Goal: Download file/media

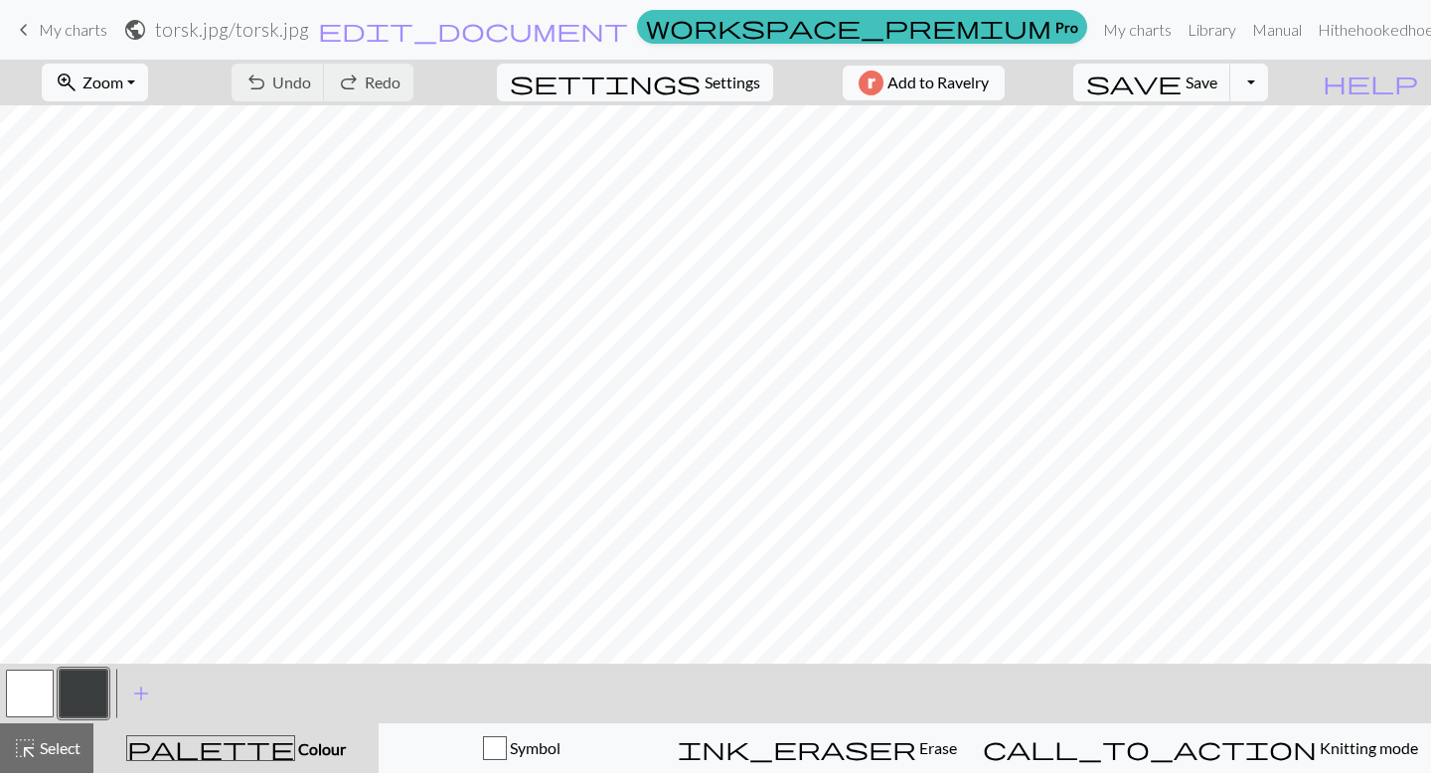
click at [31, 692] on button "button" at bounding box center [30, 694] width 48 height 48
click at [1181, 91] on span "save" at bounding box center [1133, 83] width 95 height 28
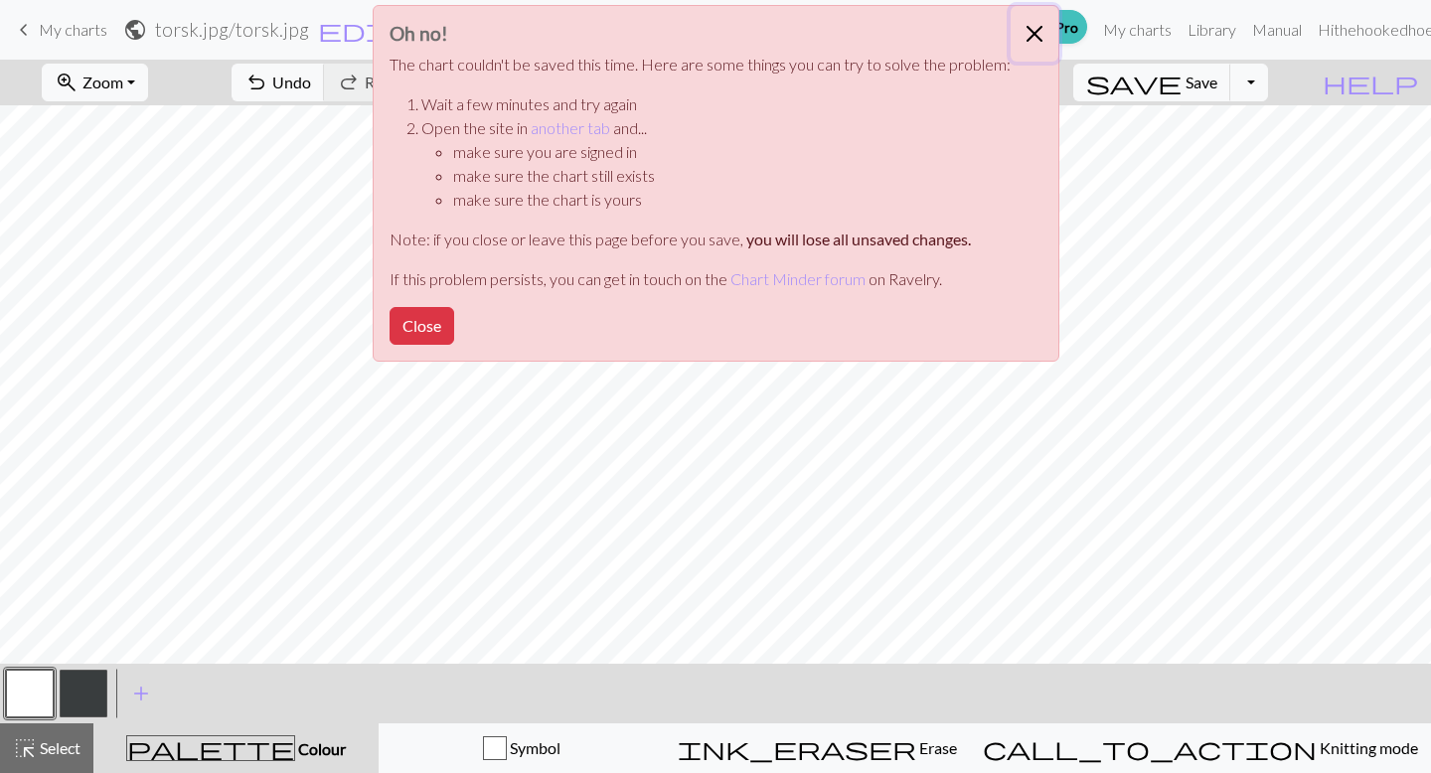
click at [1030, 29] on button "Close" at bounding box center [1035, 34] width 48 height 56
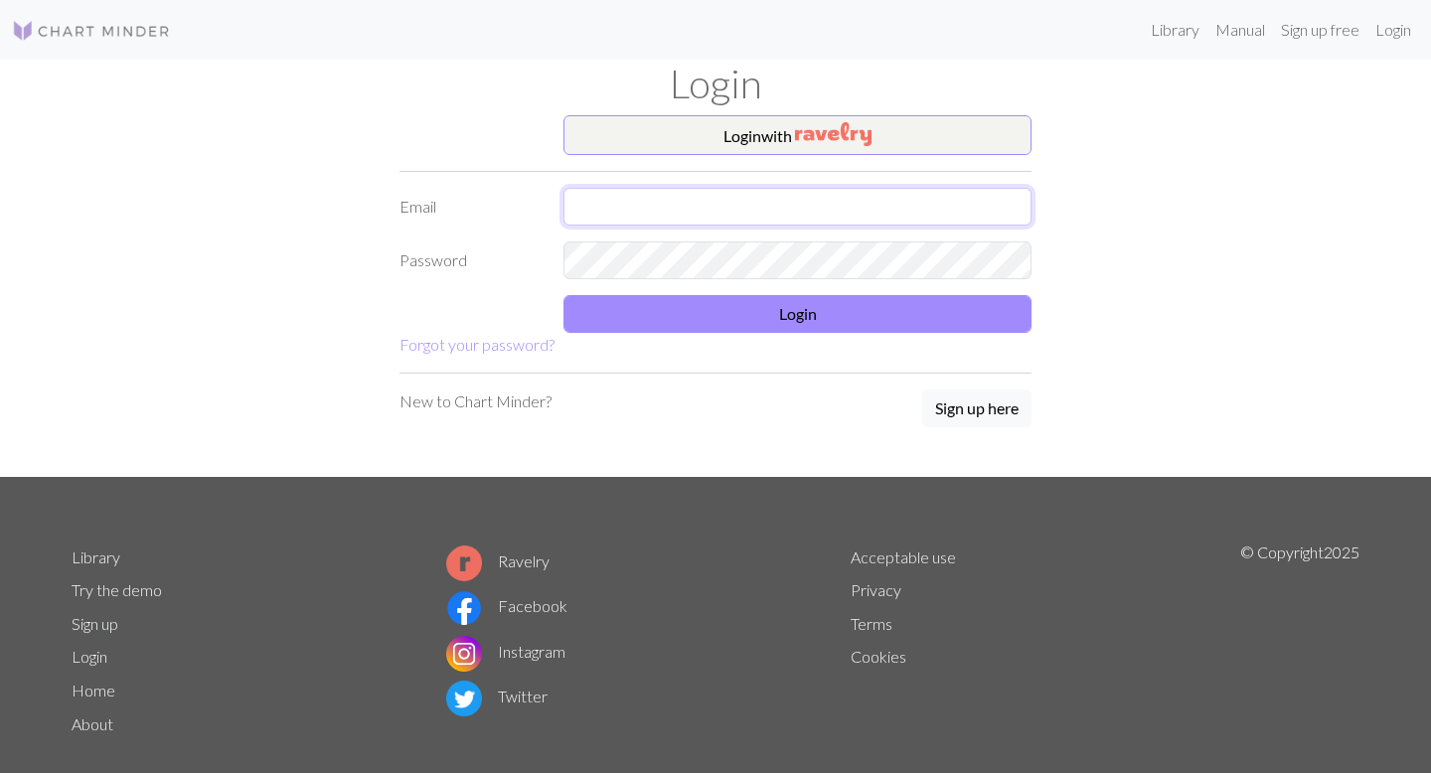
click at [745, 219] on input "text" at bounding box center [797, 207] width 468 height 38
click at [715, 206] on input "text" at bounding box center [797, 207] width 468 height 38
click at [754, 147] on button "Login with" at bounding box center [797, 135] width 468 height 40
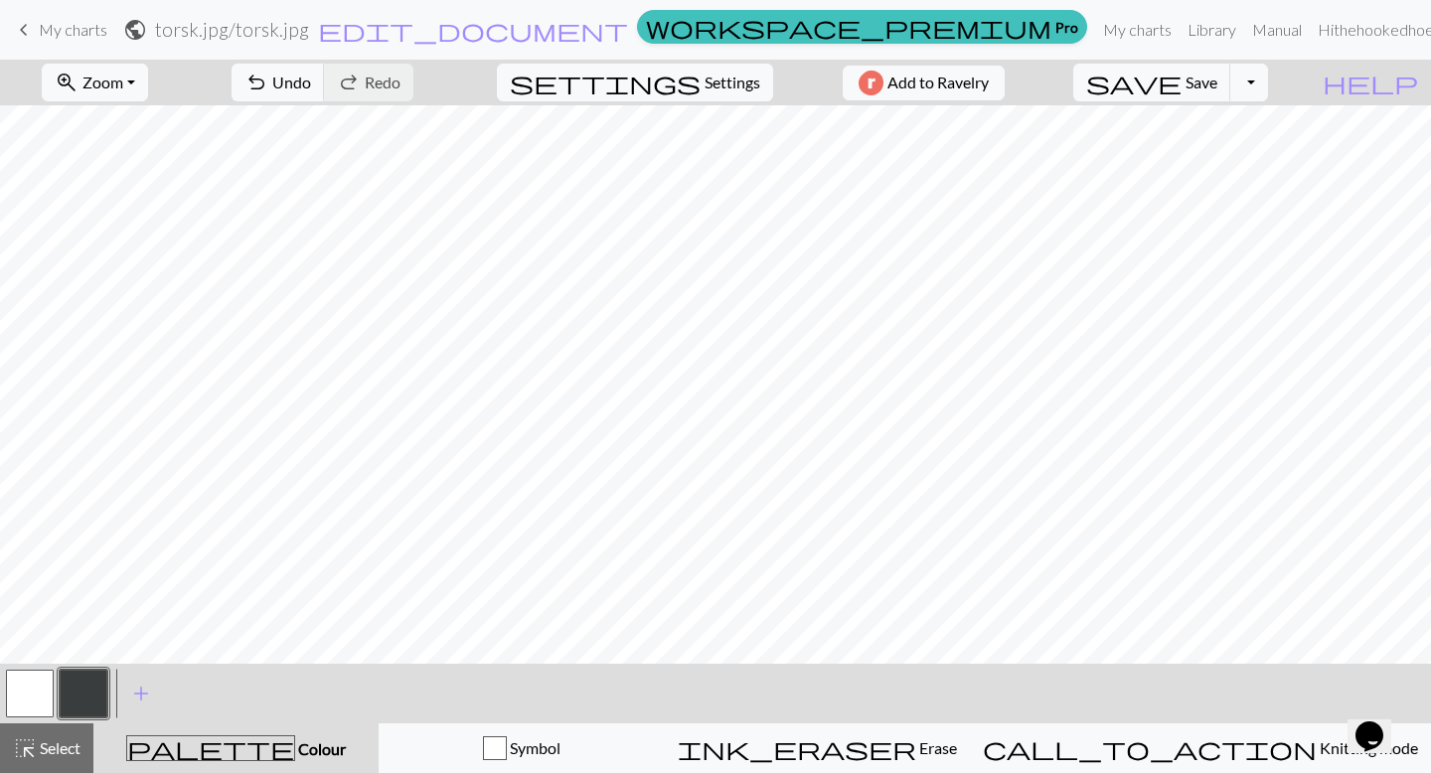
click at [26, 691] on button "button" at bounding box center [30, 694] width 48 height 48
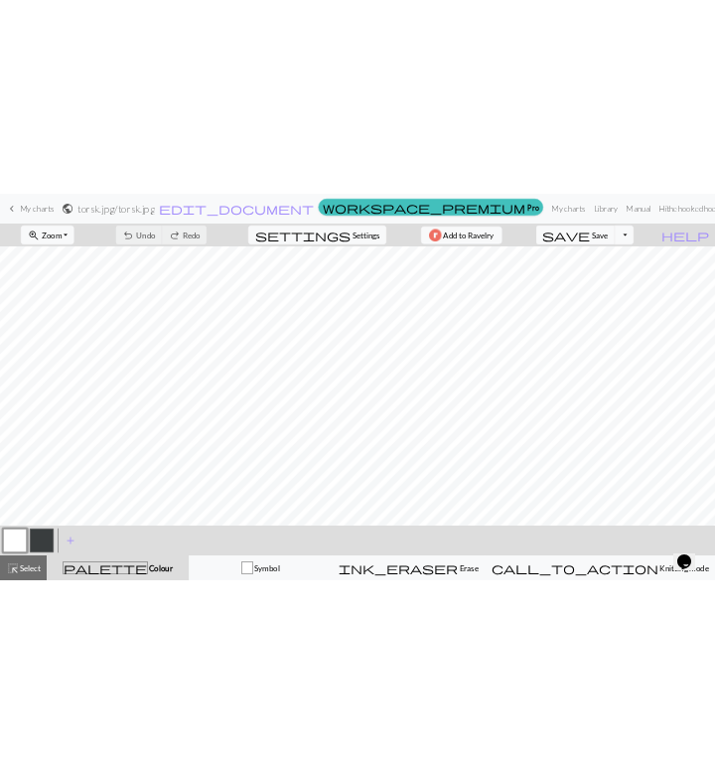
scroll to position [256, 0]
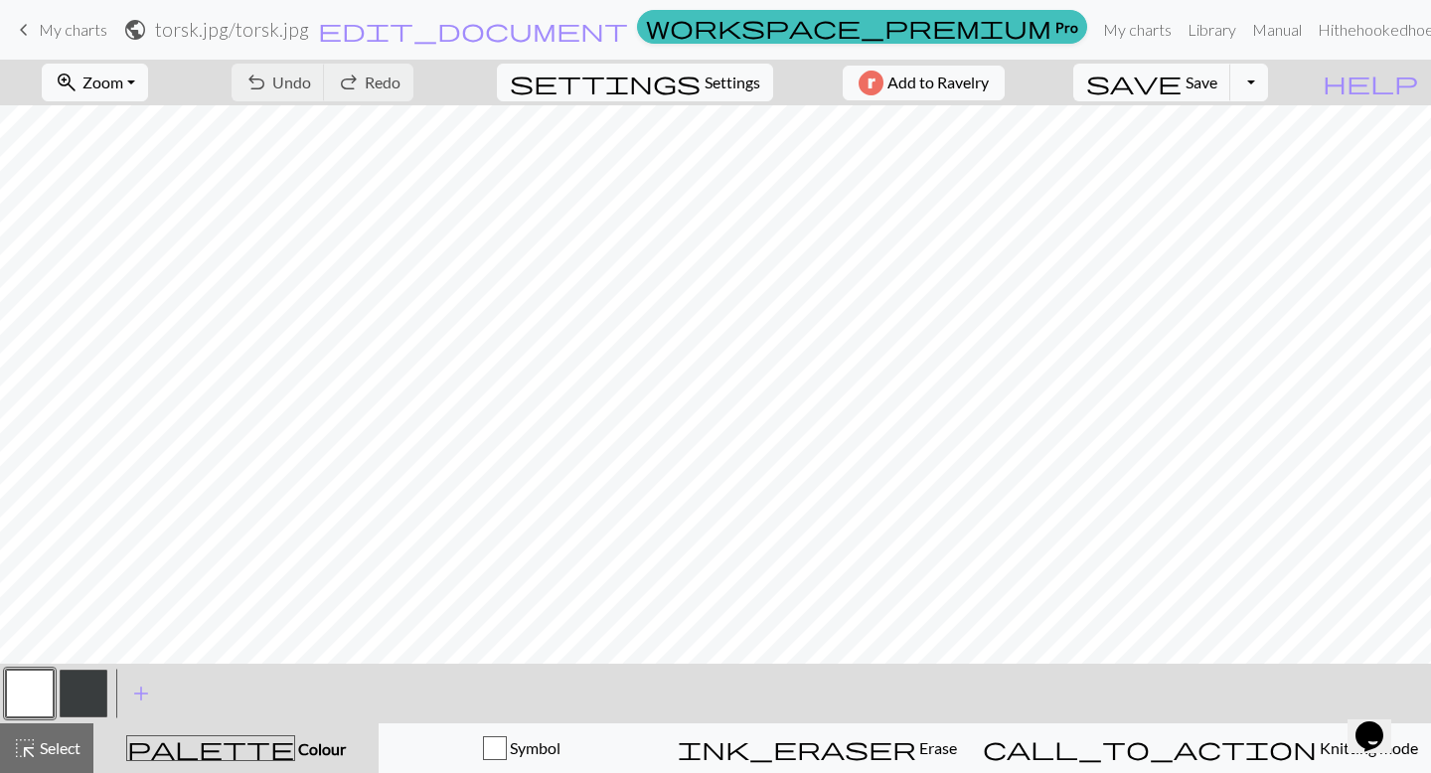
click at [68, 684] on button "button" at bounding box center [84, 694] width 48 height 48
click at [35, 678] on button "button" at bounding box center [30, 694] width 48 height 48
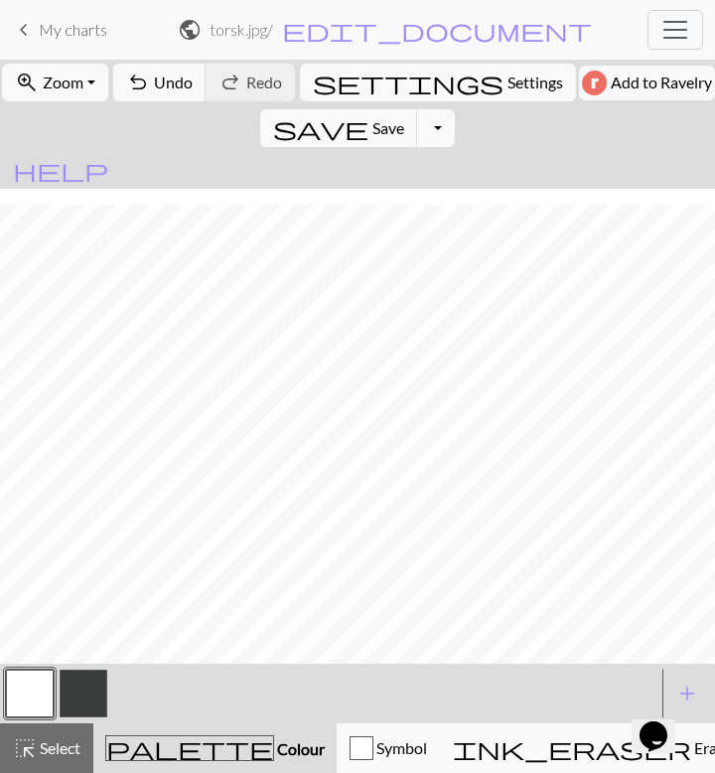
scroll to position [570, 0]
click at [90, 694] on button "button" at bounding box center [84, 694] width 48 height 48
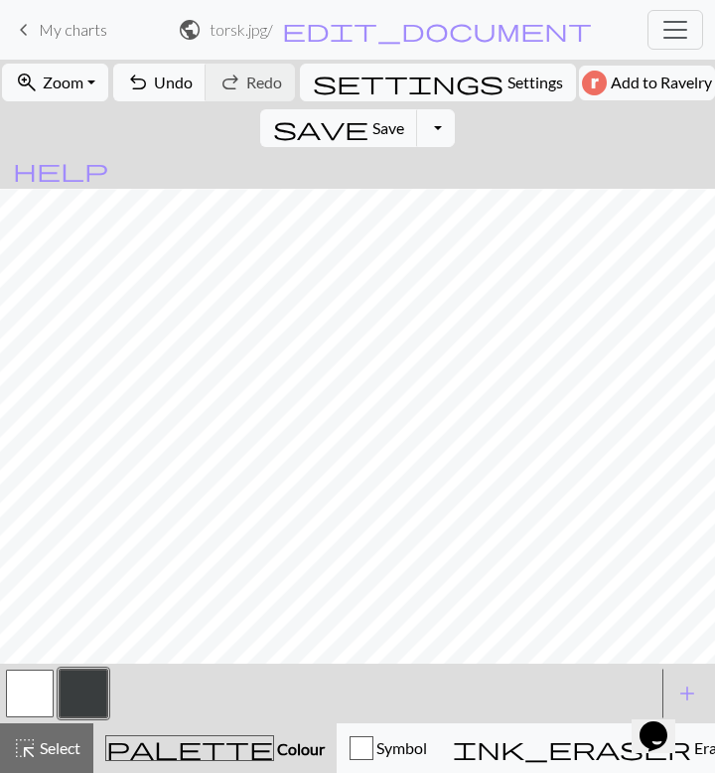
click at [21, 694] on button "button" at bounding box center [30, 694] width 48 height 48
click at [88, 696] on button "button" at bounding box center [84, 694] width 48 height 48
click at [32, 674] on button "button" at bounding box center [30, 694] width 48 height 48
click at [404, 118] on span "Save" at bounding box center [389, 127] width 32 height 19
click at [92, 684] on button "button" at bounding box center [84, 694] width 48 height 48
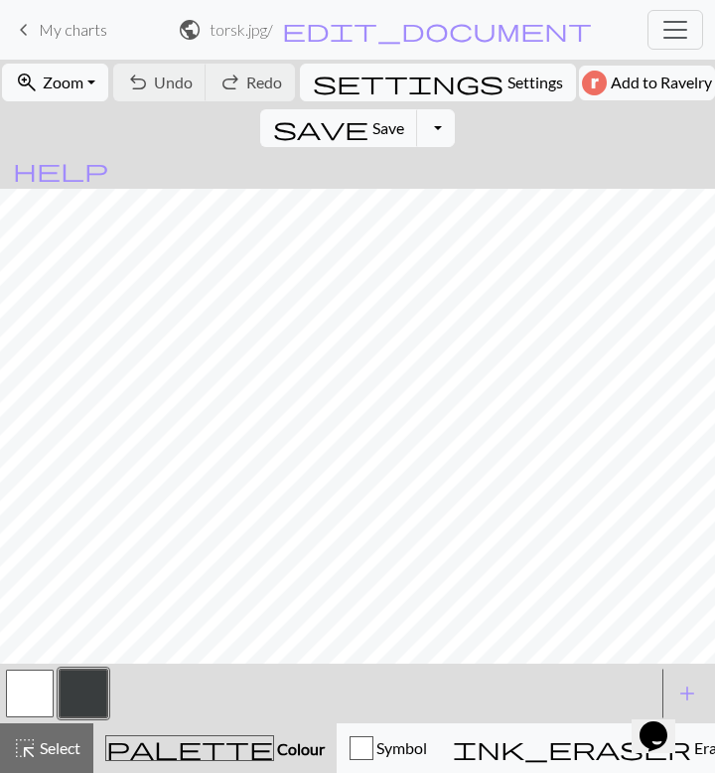
scroll to position [220, 0]
click at [45, 696] on button "button" at bounding box center [30, 694] width 48 height 48
click at [84, 681] on button "button" at bounding box center [84, 694] width 48 height 48
click at [51, 687] on button "button" at bounding box center [30, 694] width 48 height 48
click at [72, 695] on button "button" at bounding box center [84, 694] width 48 height 48
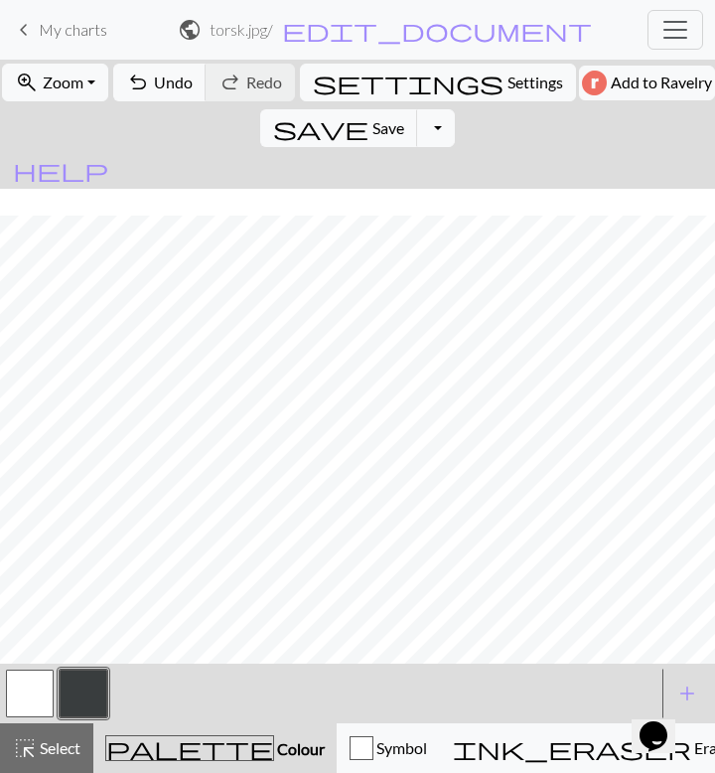
scroll to position [237, 0]
click at [34, 690] on button "button" at bounding box center [30, 694] width 48 height 48
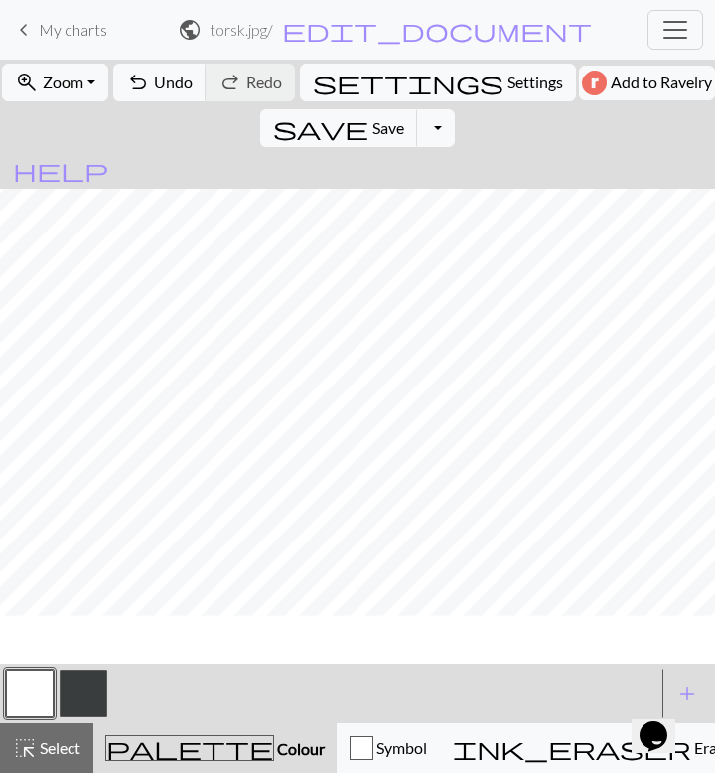
scroll to position [350, 0]
click at [76, 689] on button "button" at bounding box center [84, 694] width 48 height 48
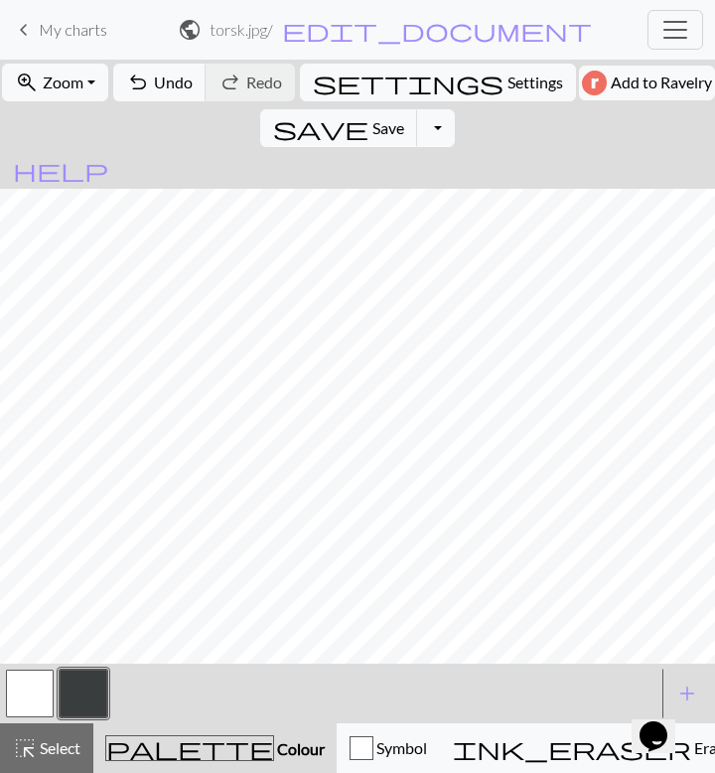
scroll to position [604, 0]
click at [43, 677] on button "button" at bounding box center [30, 694] width 48 height 48
click at [97, 676] on button "button" at bounding box center [84, 694] width 48 height 48
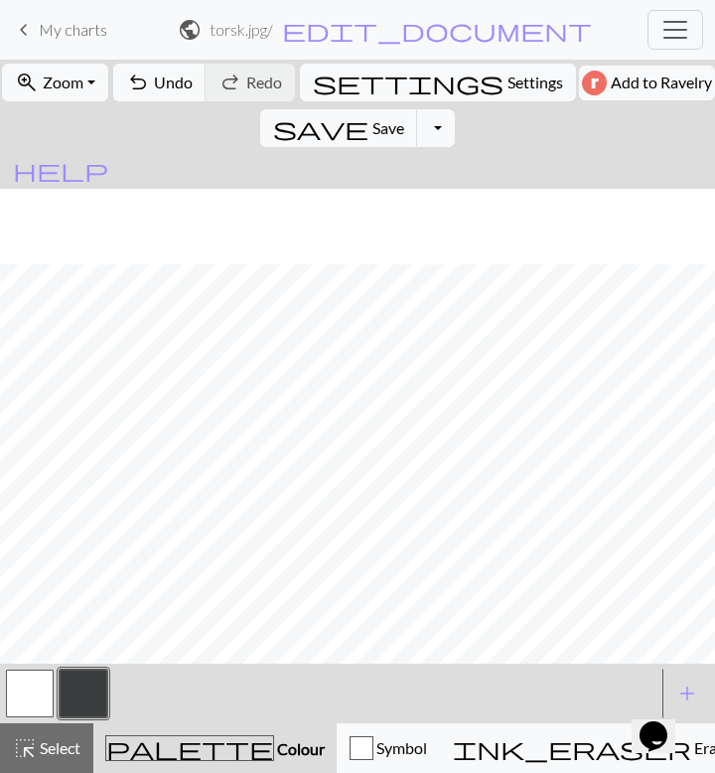
scroll to position [715, 0]
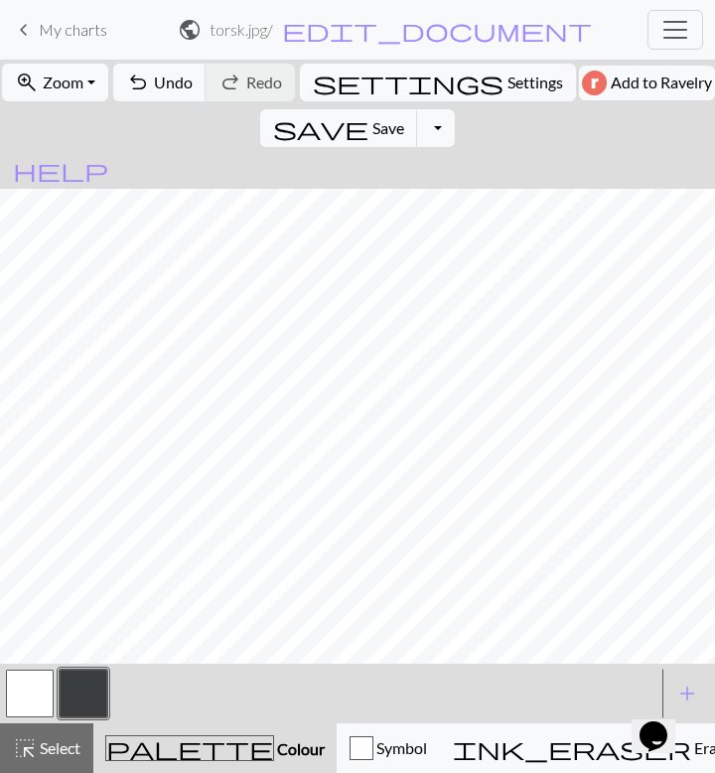
click at [46, 686] on button "button" at bounding box center [30, 694] width 48 height 48
click at [98, 708] on button "button" at bounding box center [84, 694] width 48 height 48
click at [33, 686] on button "button" at bounding box center [30, 694] width 48 height 48
click at [95, 684] on button "button" at bounding box center [84, 694] width 48 height 48
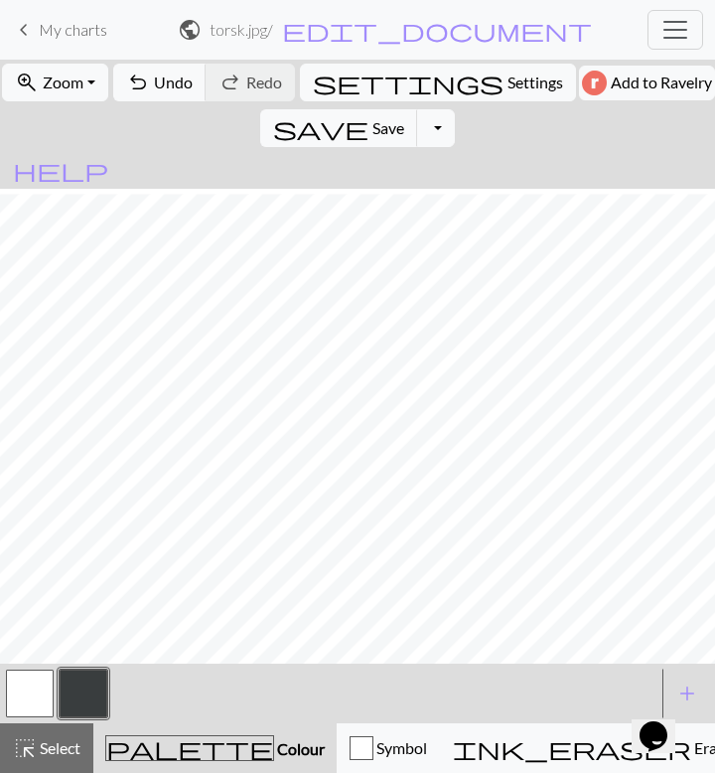
scroll to position [302, 0]
click at [45, 701] on button "button" at bounding box center [30, 694] width 48 height 48
click at [369, 114] on span "save" at bounding box center [320, 128] width 95 height 28
click at [89, 695] on button "button" at bounding box center [84, 694] width 48 height 48
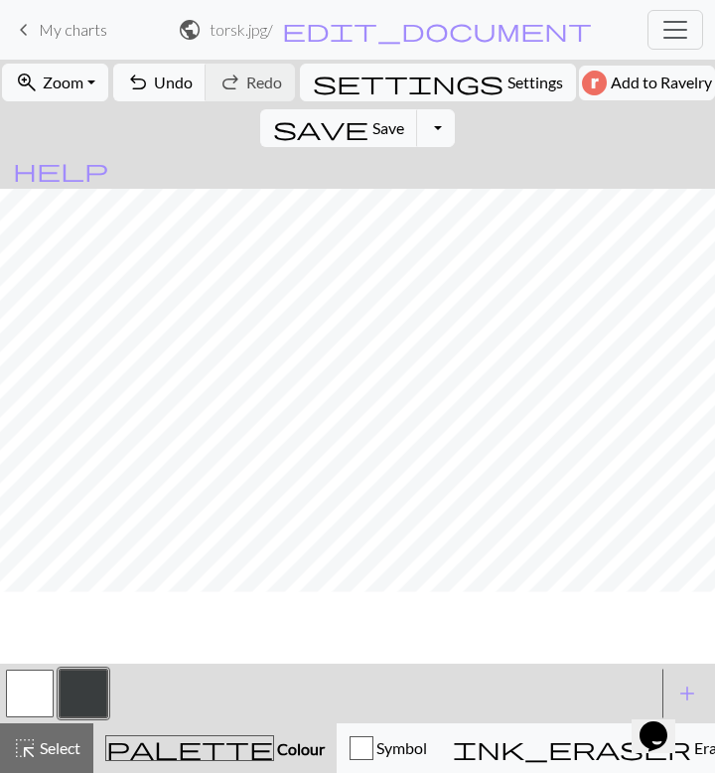
scroll to position [79, 0]
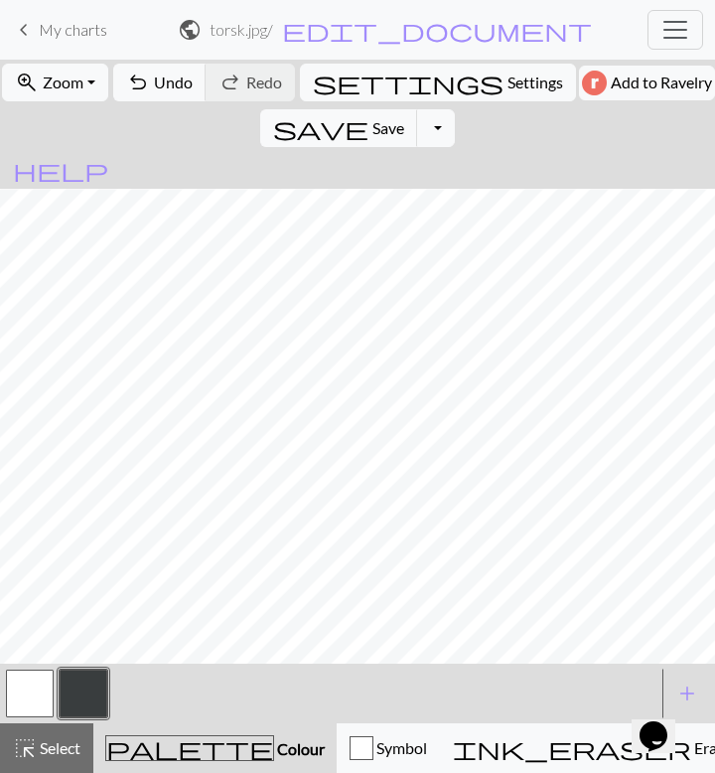
click at [36, 685] on button "button" at bounding box center [30, 694] width 48 height 48
click at [88, 675] on button "button" at bounding box center [84, 694] width 48 height 48
click at [22, 714] on button "button" at bounding box center [30, 694] width 48 height 48
click at [80, 687] on button "button" at bounding box center [84, 694] width 48 height 48
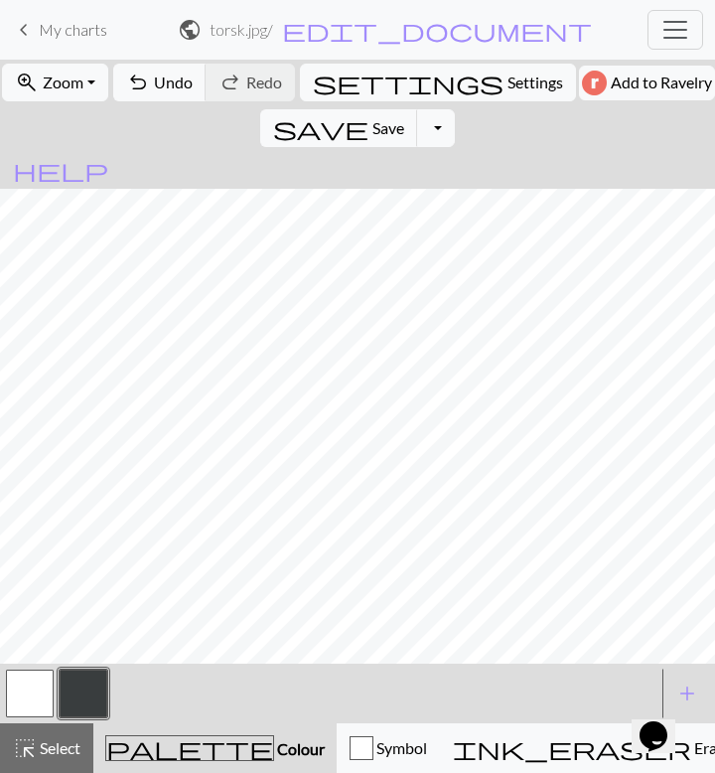
click at [24, 686] on button "button" at bounding box center [30, 694] width 48 height 48
click at [85, 675] on button "button" at bounding box center [84, 694] width 48 height 48
click at [33, 703] on button "button" at bounding box center [30, 694] width 48 height 48
click at [85, 683] on button "button" at bounding box center [84, 694] width 48 height 48
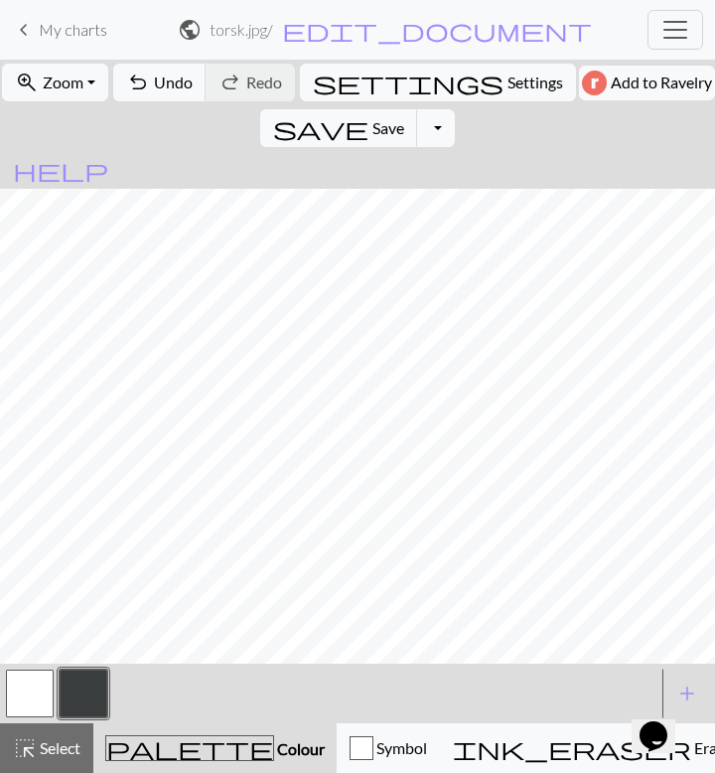
click at [42, 687] on button "button" at bounding box center [30, 694] width 48 height 48
click at [85, 694] on button "button" at bounding box center [84, 694] width 48 height 48
click at [37, 683] on button "button" at bounding box center [30, 694] width 48 height 48
click at [95, 679] on button "button" at bounding box center [84, 694] width 48 height 48
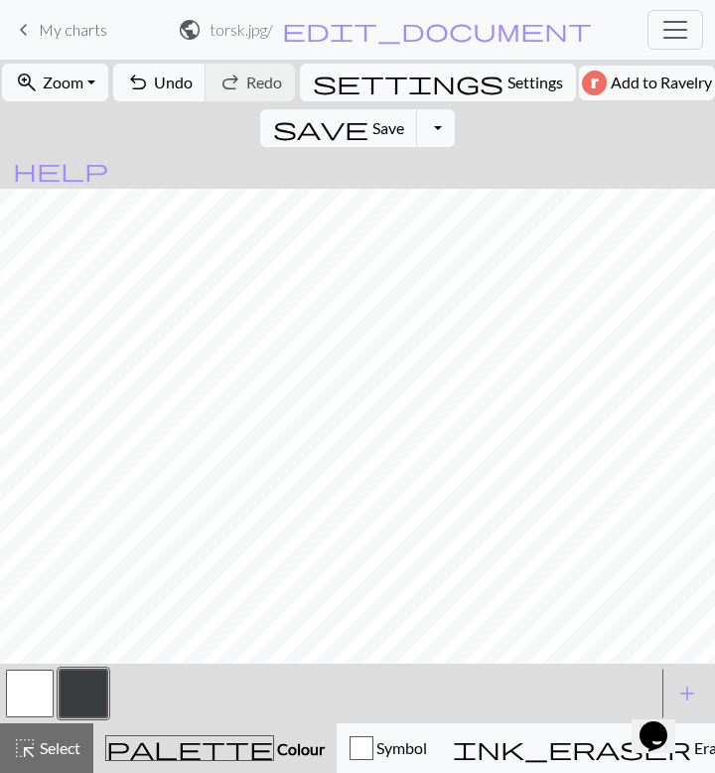
click at [37, 695] on button "button" at bounding box center [30, 694] width 48 height 48
click at [91, 696] on button "button" at bounding box center [84, 694] width 48 height 48
click at [39, 681] on button "button" at bounding box center [30, 694] width 48 height 48
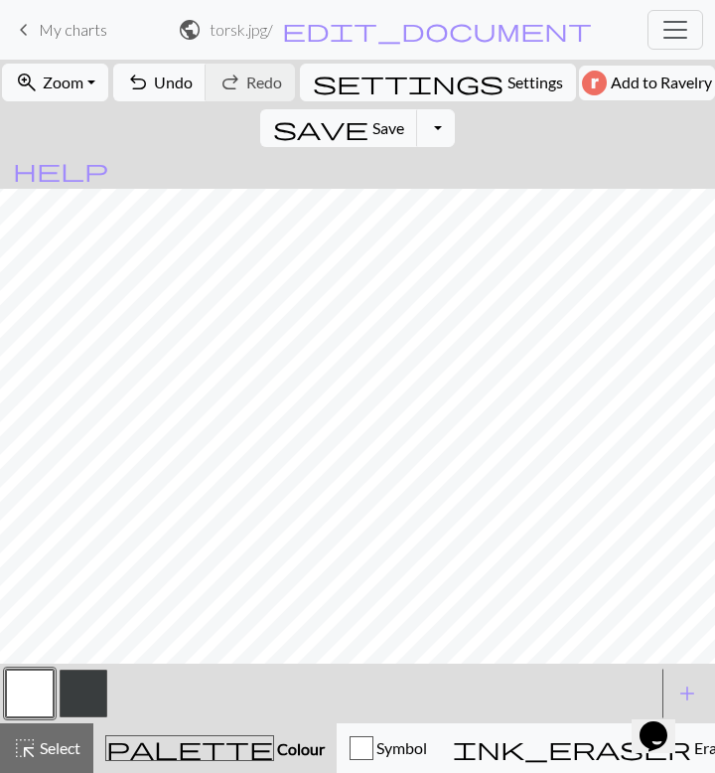
scroll to position [154, 0]
click at [82, 687] on button "button" at bounding box center [84, 694] width 48 height 48
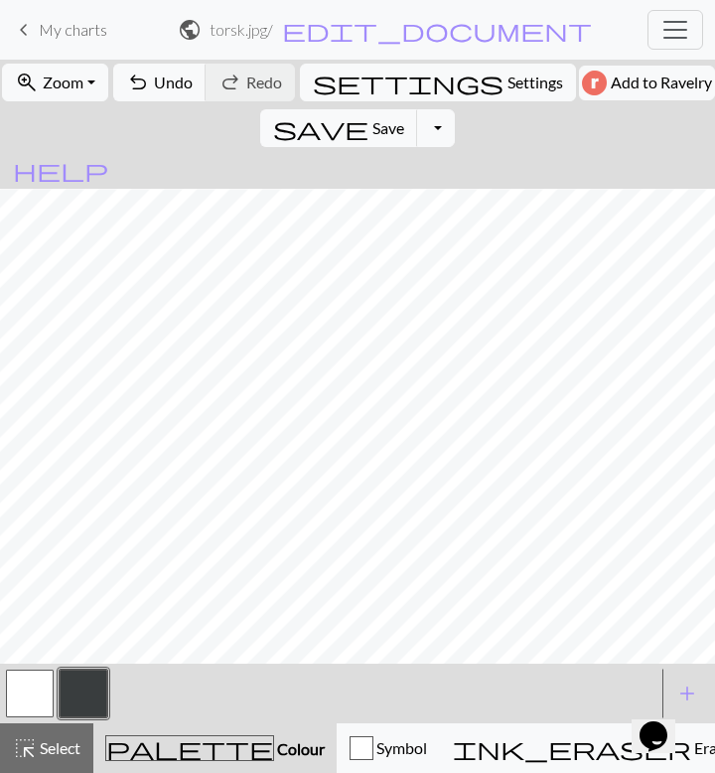
click at [270, 83] on div "undo Undo Undo redo Redo Redo" at bounding box center [204, 83] width 186 height 46
click at [189, 83] on span "Undo" at bounding box center [173, 82] width 39 height 19
click at [233, 84] on span "redo" at bounding box center [231, 83] width 24 height 28
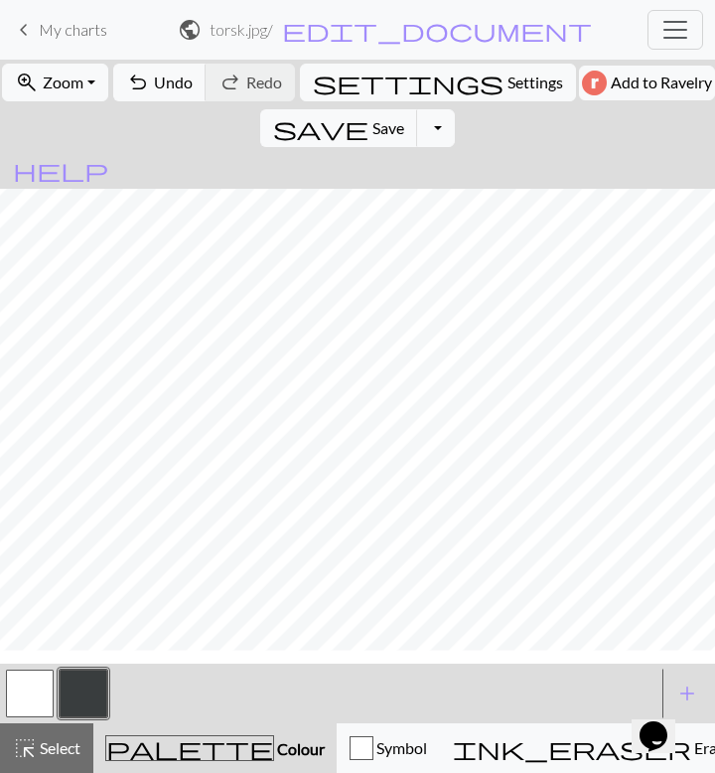
scroll to position [237, 0]
click at [369, 114] on span "save" at bounding box center [320, 128] width 95 height 28
click at [45, 687] on button "button" at bounding box center [30, 694] width 48 height 48
click at [81, 680] on button "button" at bounding box center [84, 694] width 48 height 48
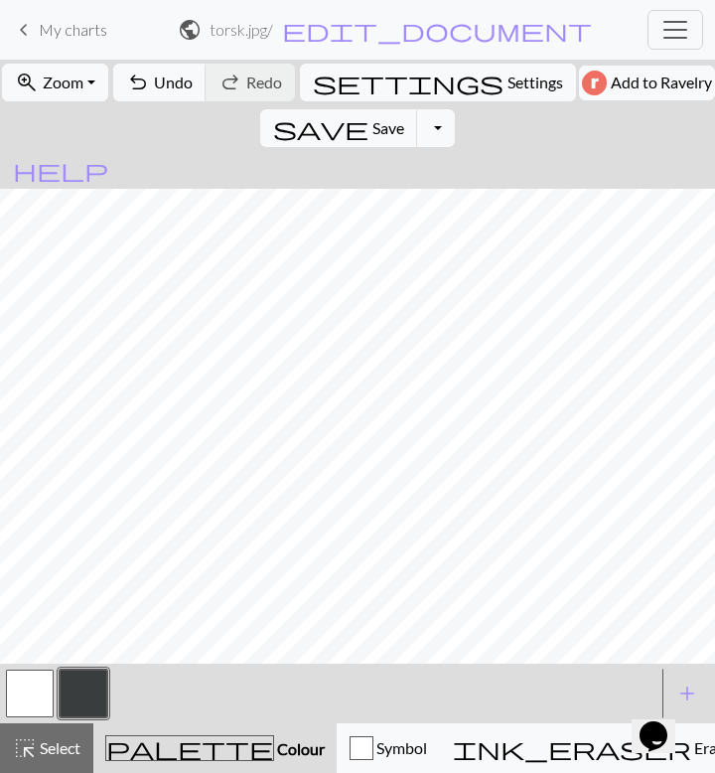
scroll to position [0, 0]
click at [22, 695] on button "button" at bounding box center [30, 694] width 48 height 48
click at [418, 109] on button "save Save Save" at bounding box center [339, 128] width 158 height 38
click at [84, 697] on button "button" at bounding box center [84, 694] width 48 height 48
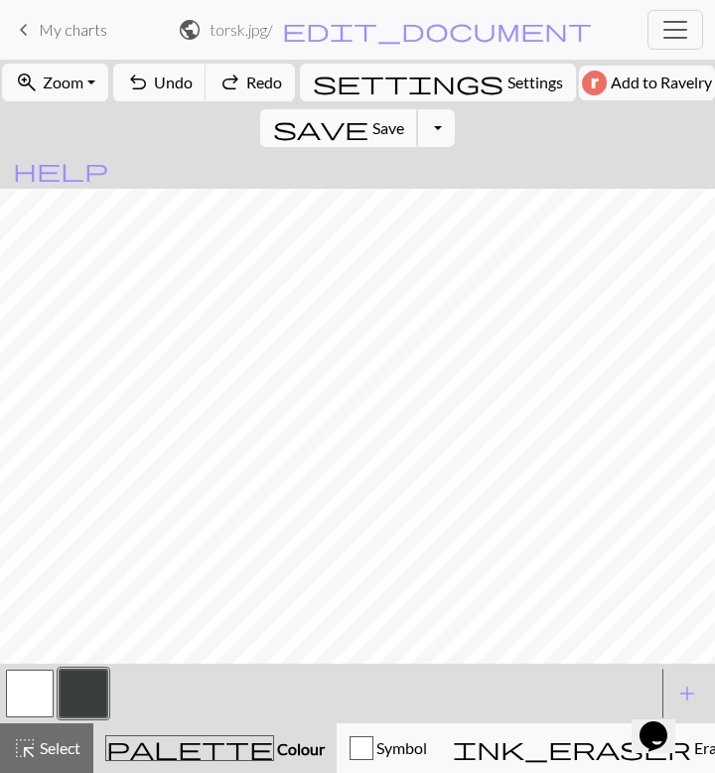
click at [369, 114] on span "save" at bounding box center [320, 128] width 95 height 28
click at [30, 690] on button "button" at bounding box center [30, 694] width 48 height 48
click at [93, 687] on button "button" at bounding box center [84, 694] width 48 height 48
click at [49, 690] on button "button" at bounding box center [30, 694] width 48 height 48
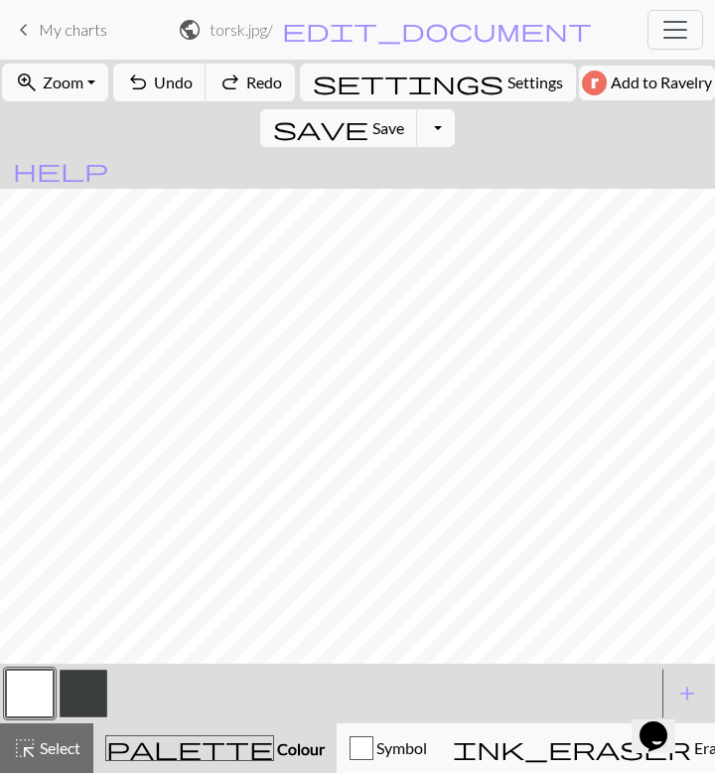
click at [81, 694] on button "button" at bounding box center [84, 694] width 48 height 48
click at [457, 105] on div "save Save Save Toggle Dropdown file_copy Save a copy save_alt Download" at bounding box center [357, 128] width 199 height 46
click at [418, 109] on button "save Save Save" at bounding box center [339, 128] width 158 height 38
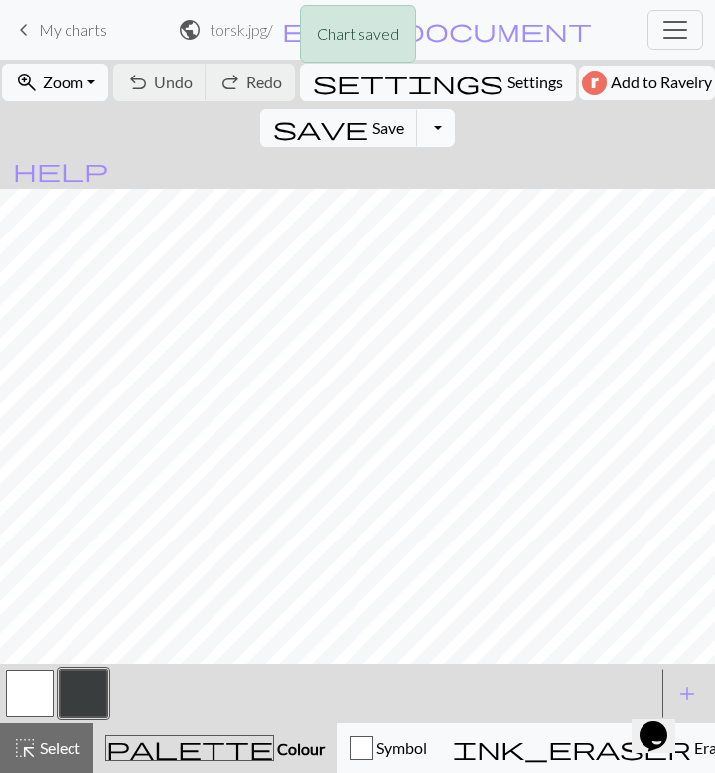
click at [455, 109] on button "Toggle Dropdown" at bounding box center [436, 128] width 38 height 38
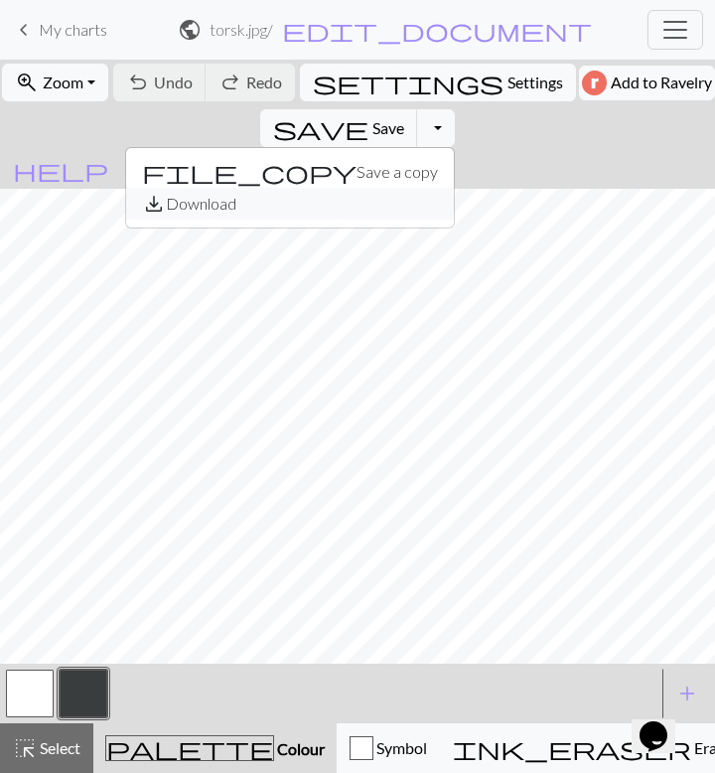
click at [454, 188] on button "save_alt Download" at bounding box center [290, 204] width 328 height 32
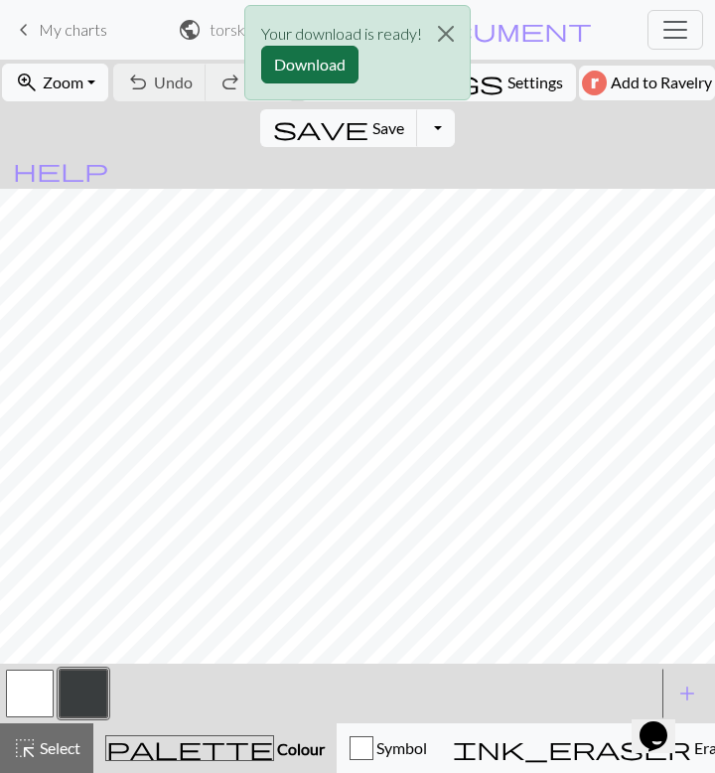
click at [338, 68] on button "Download" at bounding box center [309, 65] width 97 height 38
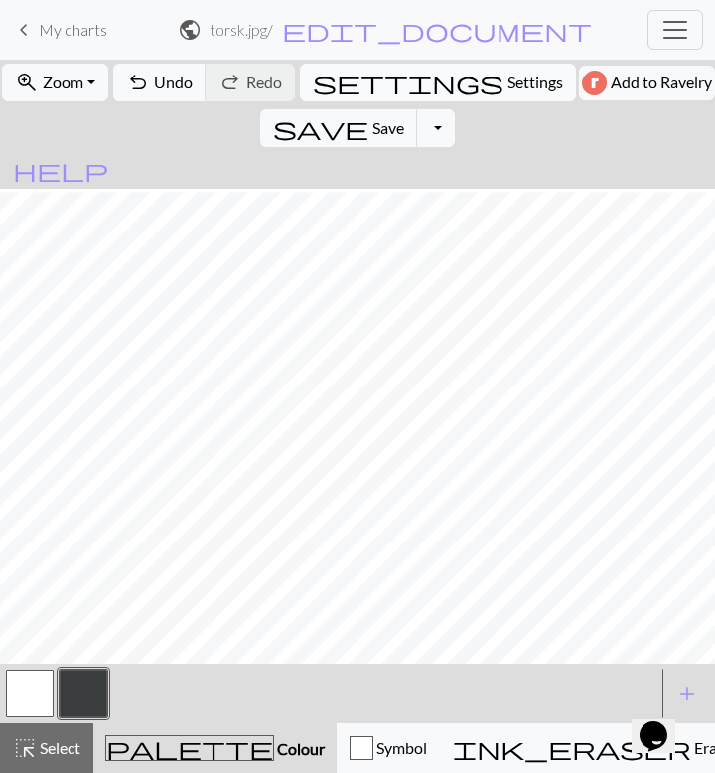
scroll to position [41, 0]
click at [418, 109] on button "save Save Save" at bounding box center [339, 128] width 158 height 38
click at [455, 109] on button "Toggle Dropdown" at bounding box center [436, 128] width 38 height 38
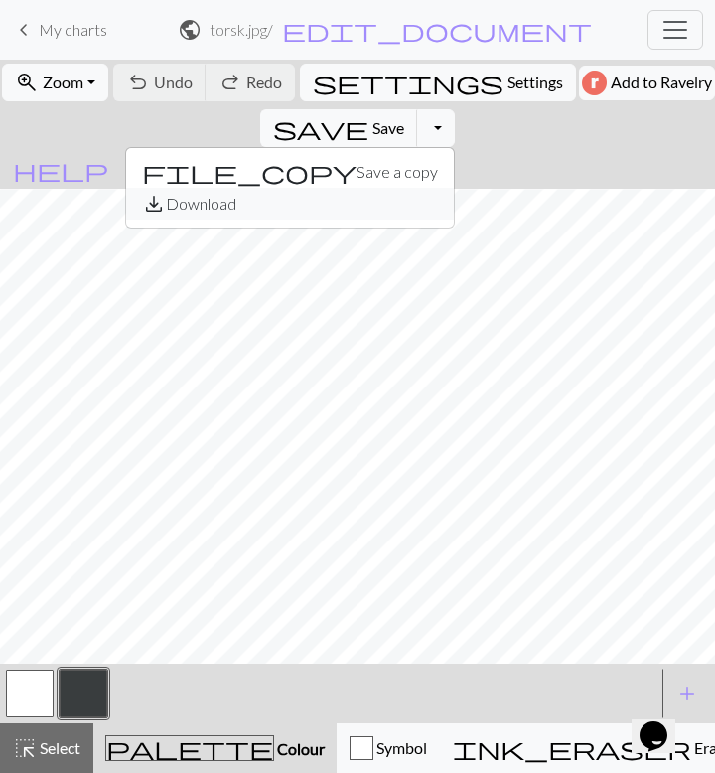
click at [454, 188] on button "save_alt Download" at bounding box center [290, 204] width 328 height 32
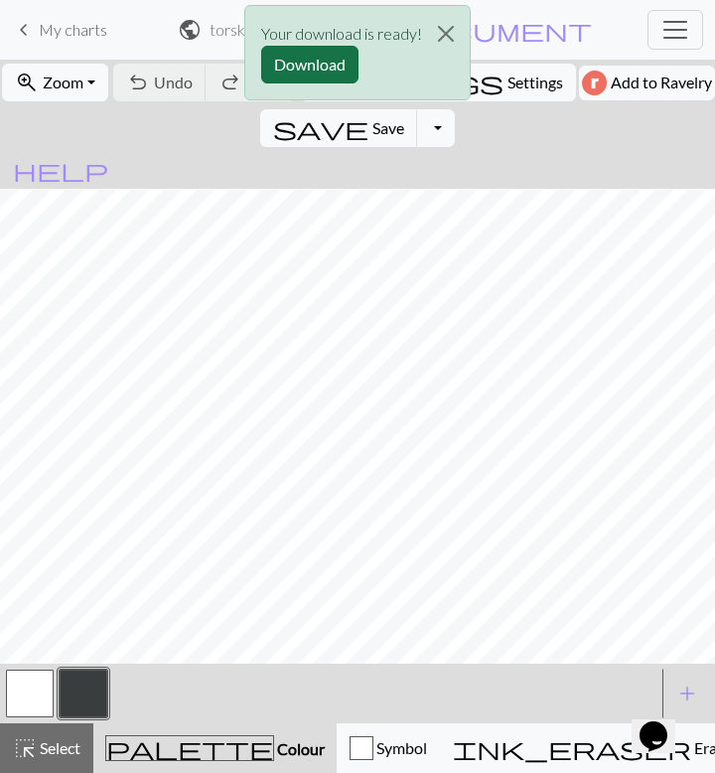
click at [326, 72] on button "Download" at bounding box center [309, 65] width 97 height 38
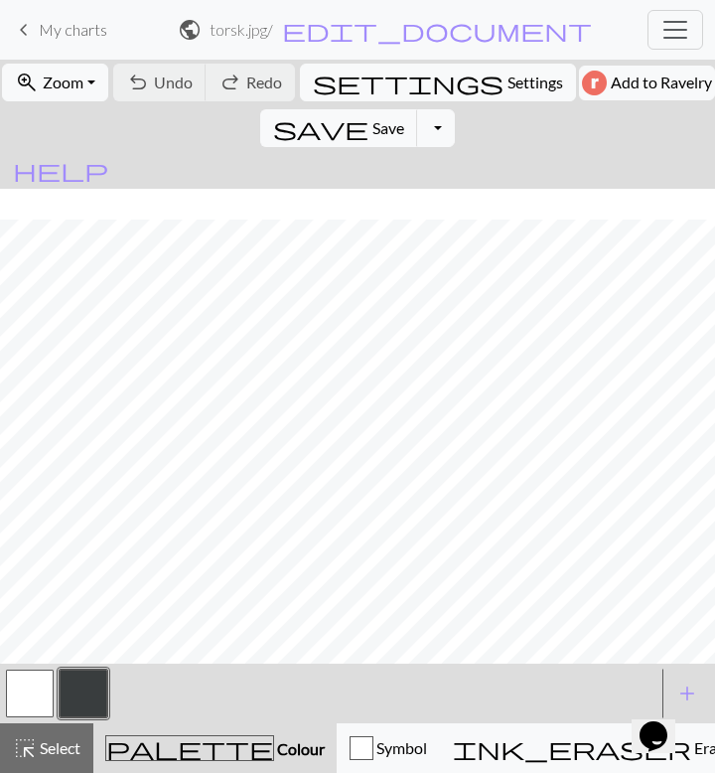
scroll to position [570, 0]
click at [35, 687] on button "button" at bounding box center [30, 694] width 48 height 48
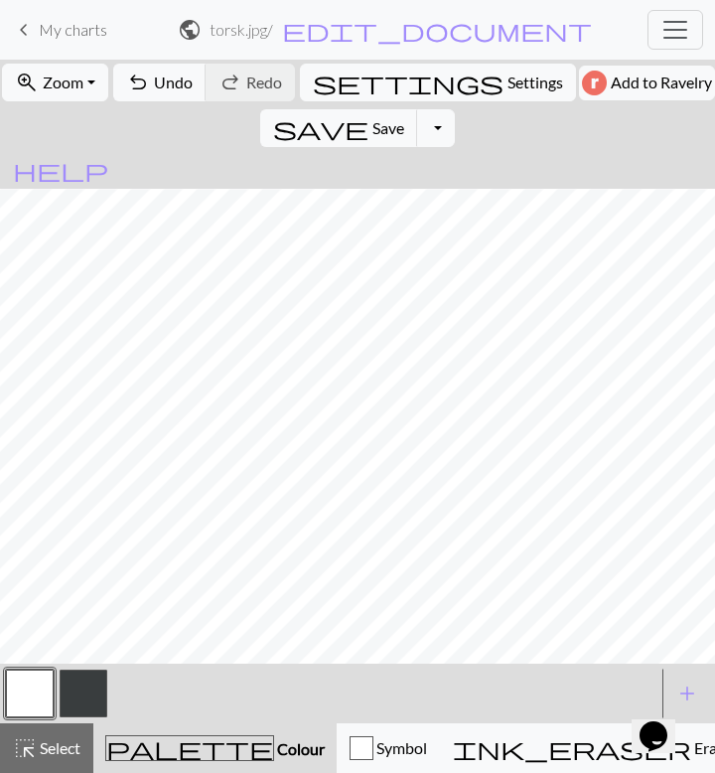
click at [95, 684] on button "button" at bounding box center [84, 694] width 48 height 48
click at [25, 691] on button "button" at bounding box center [30, 694] width 48 height 48
click at [75, 702] on button "button" at bounding box center [84, 694] width 48 height 48
click at [29, 679] on button "button" at bounding box center [30, 694] width 48 height 48
click at [82, 689] on button "button" at bounding box center [84, 694] width 48 height 48
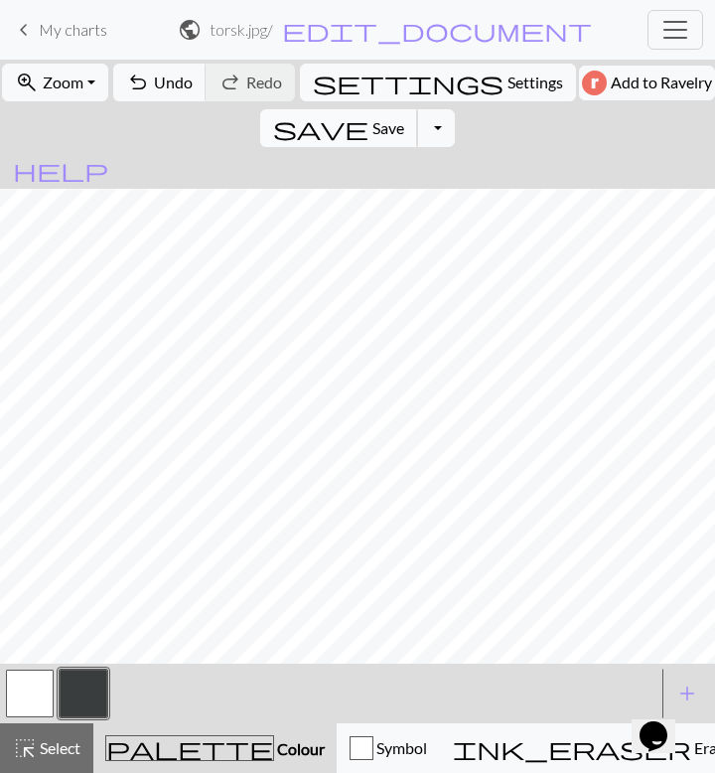
click at [369, 114] on span "save" at bounding box center [320, 128] width 95 height 28
click at [455, 109] on button "Toggle Dropdown" at bounding box center [436, 128] width 38 height 38
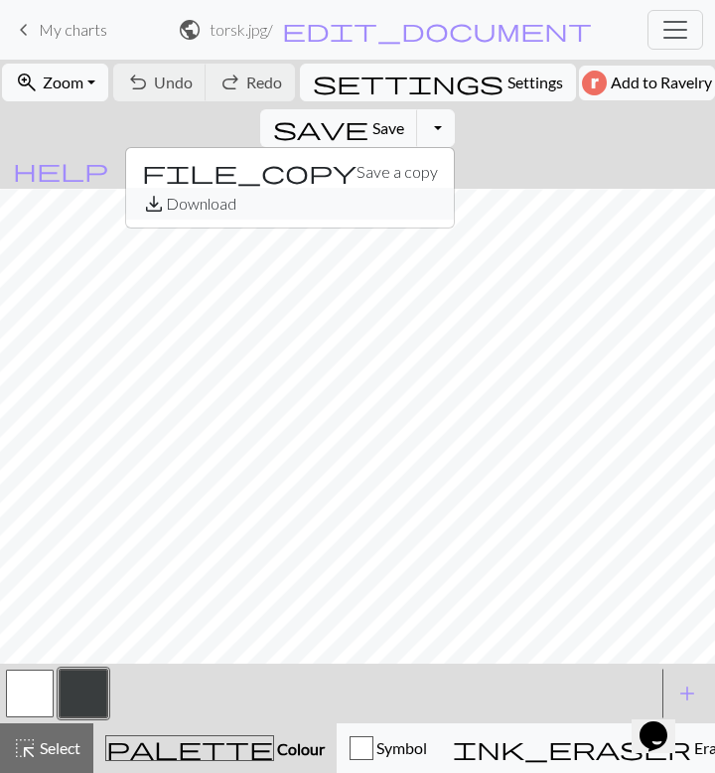
click at [454, 188] on button "save_alt Download" at bounding box center [290, 204] width 328 height 32
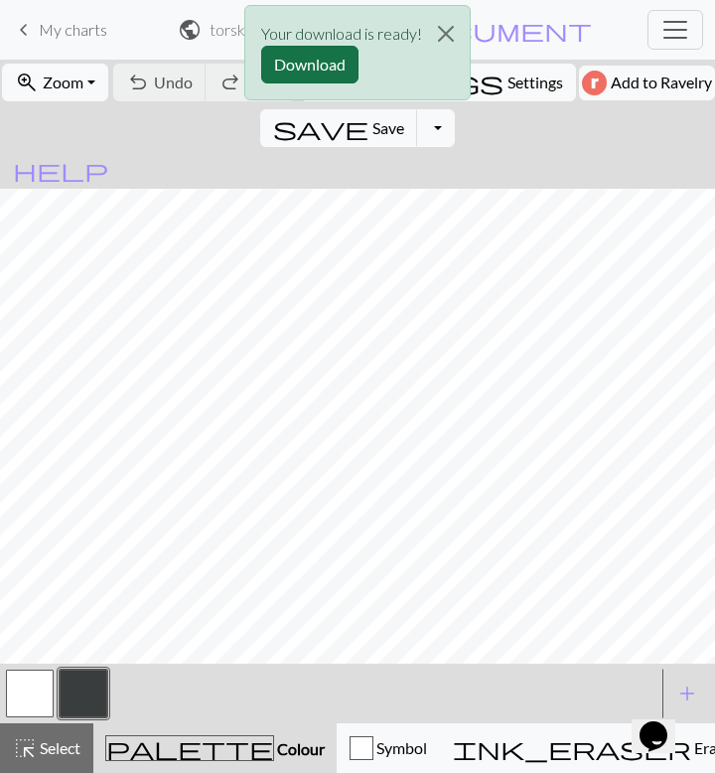
click at [320, 60] on button "Download" at bounding box center [309, 65] width 97 height 38
